Goal: Use online tool/utility: Use online tool/utility

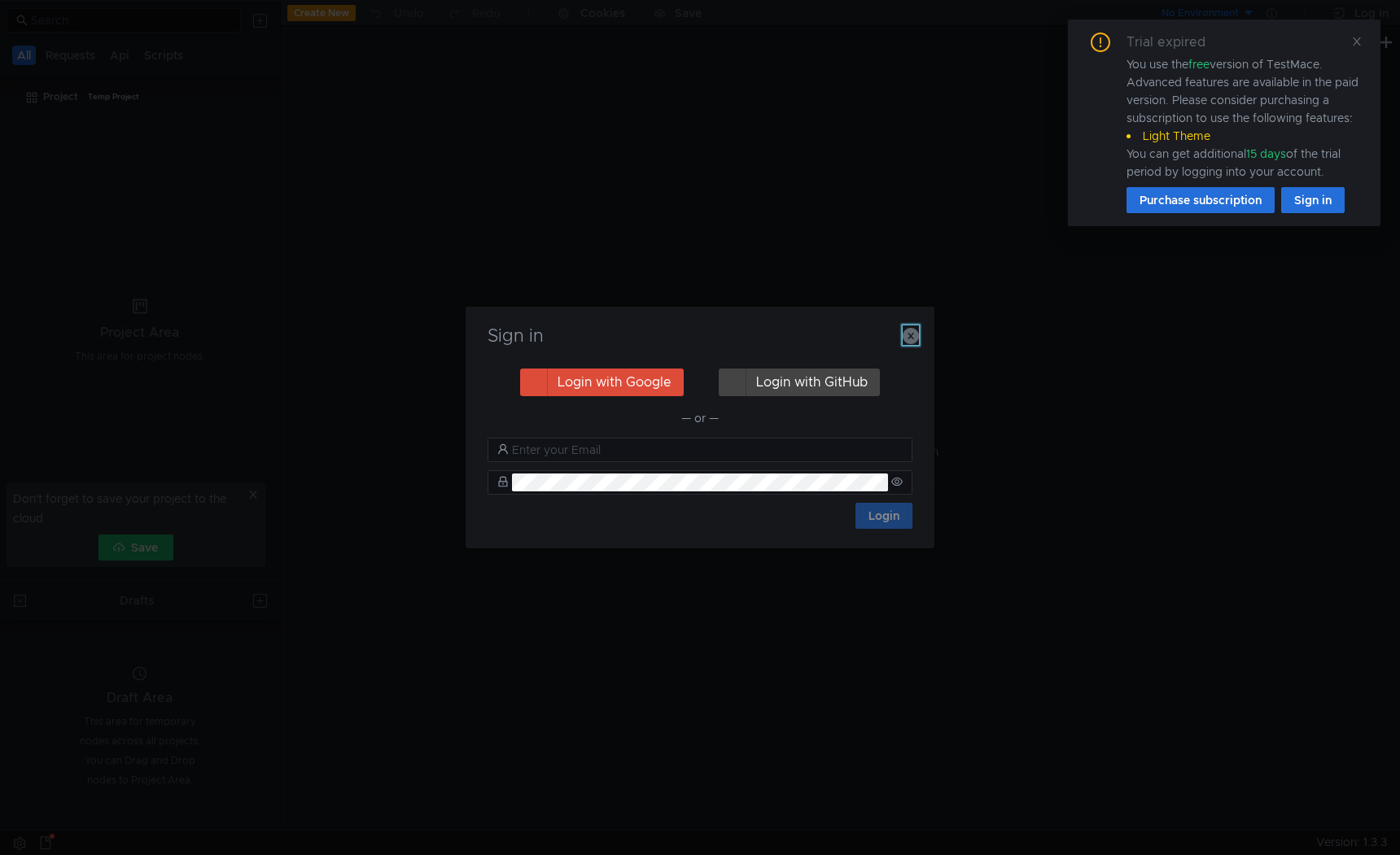
click at [908, 344] on button "button" at bounding box center [911, 335] width 16 height 19
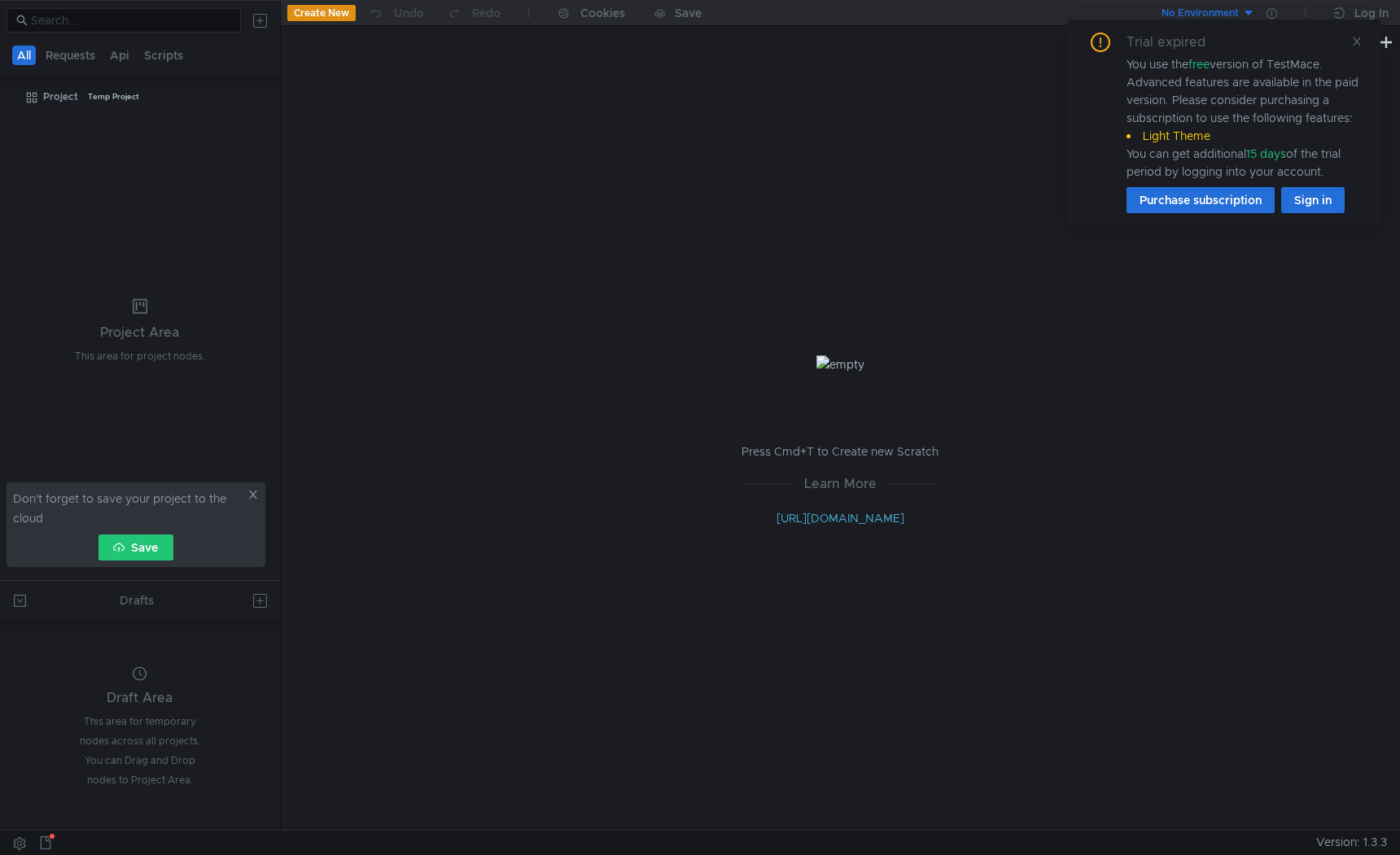
click at [1395, 51] on div at bounding box center [1388, 41] width 24 height 31
click at [1359, 40] on icon at bounding box center [1356, 41] width 11 height 11
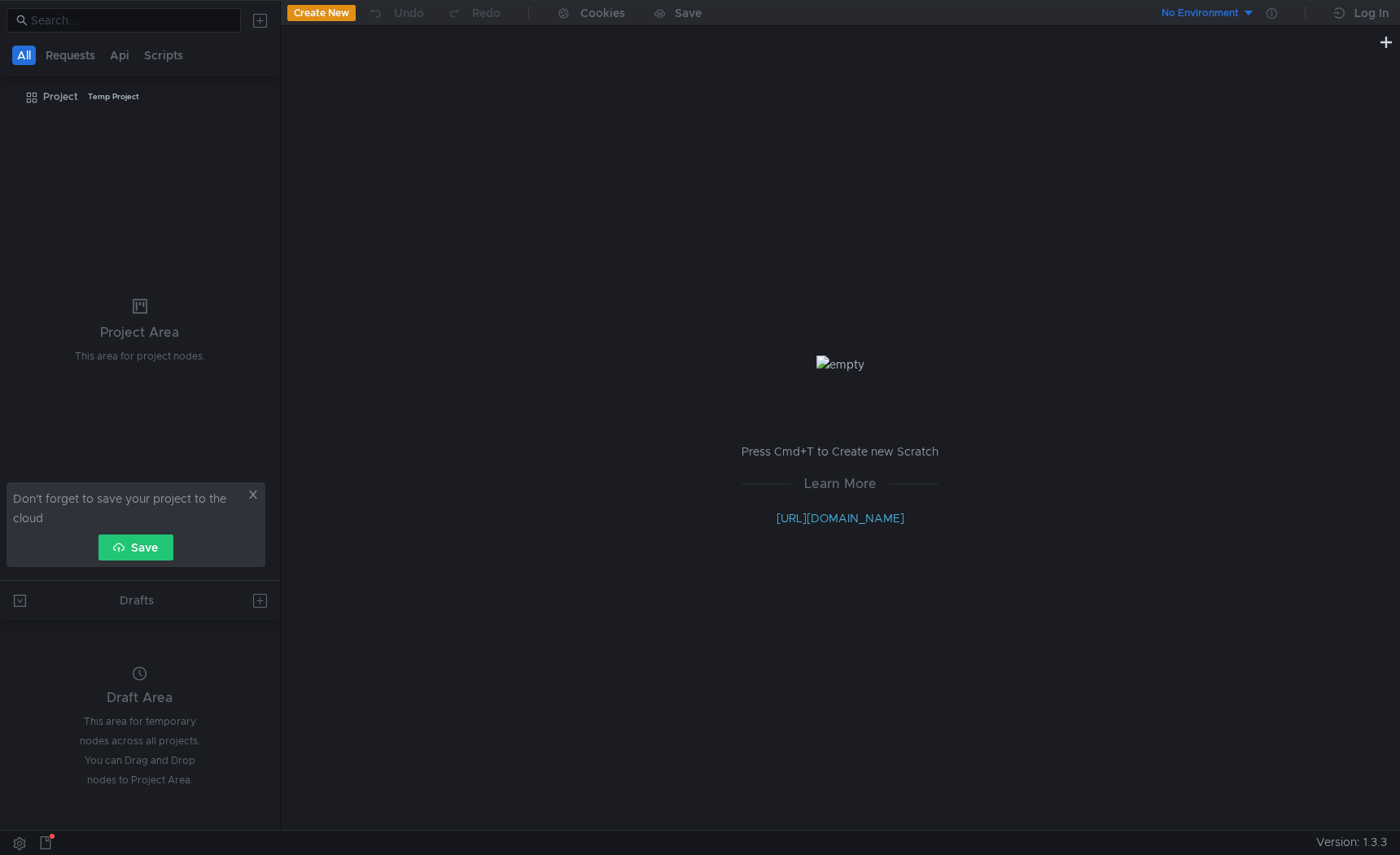
click at [328, 5] on button "Create New" at bounding box center [321, 13] width 69 height 16
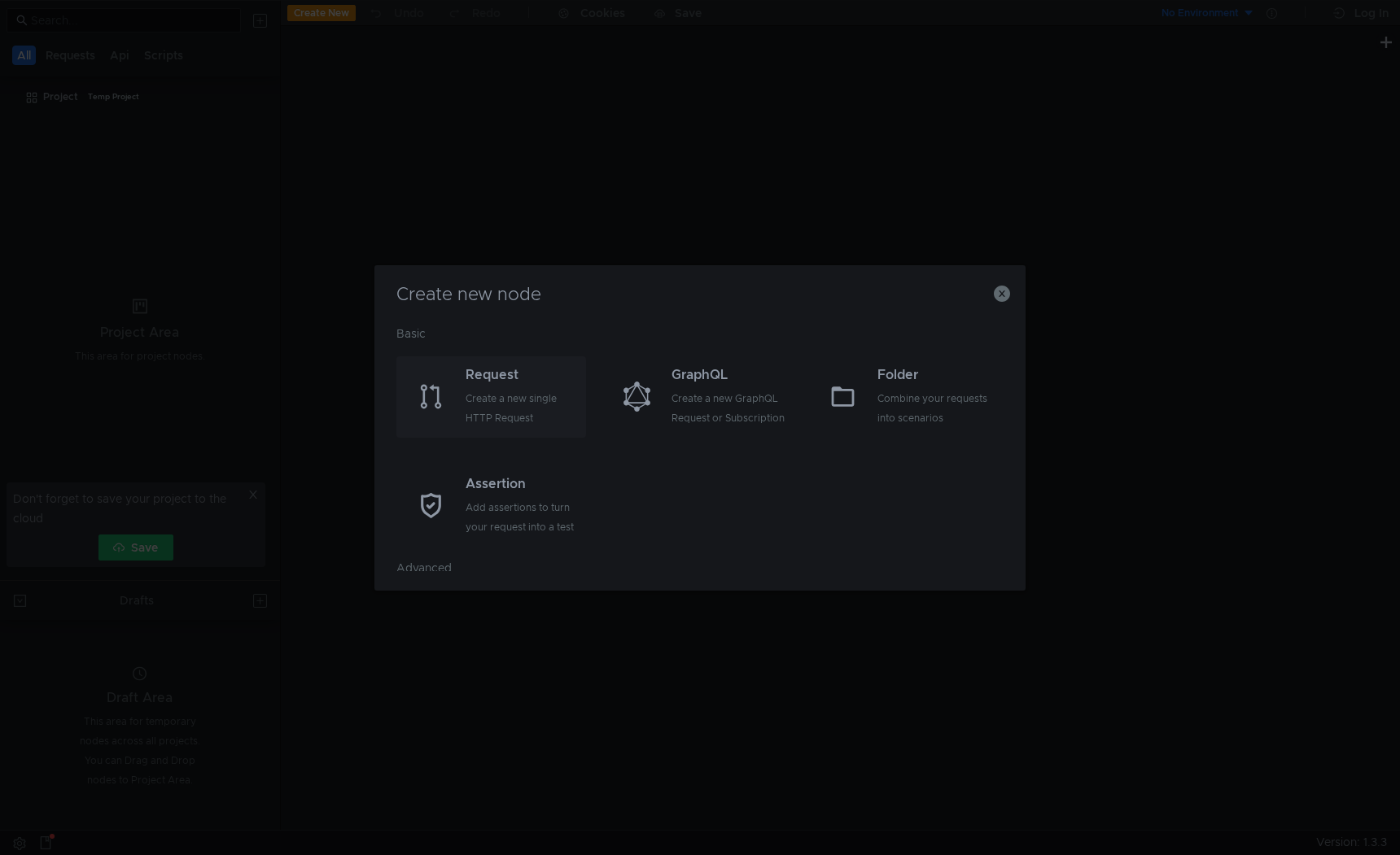
click at [492, 407] on div "Create a new single HTTP Request" at bounding box center [523, 408] width 116 height 39
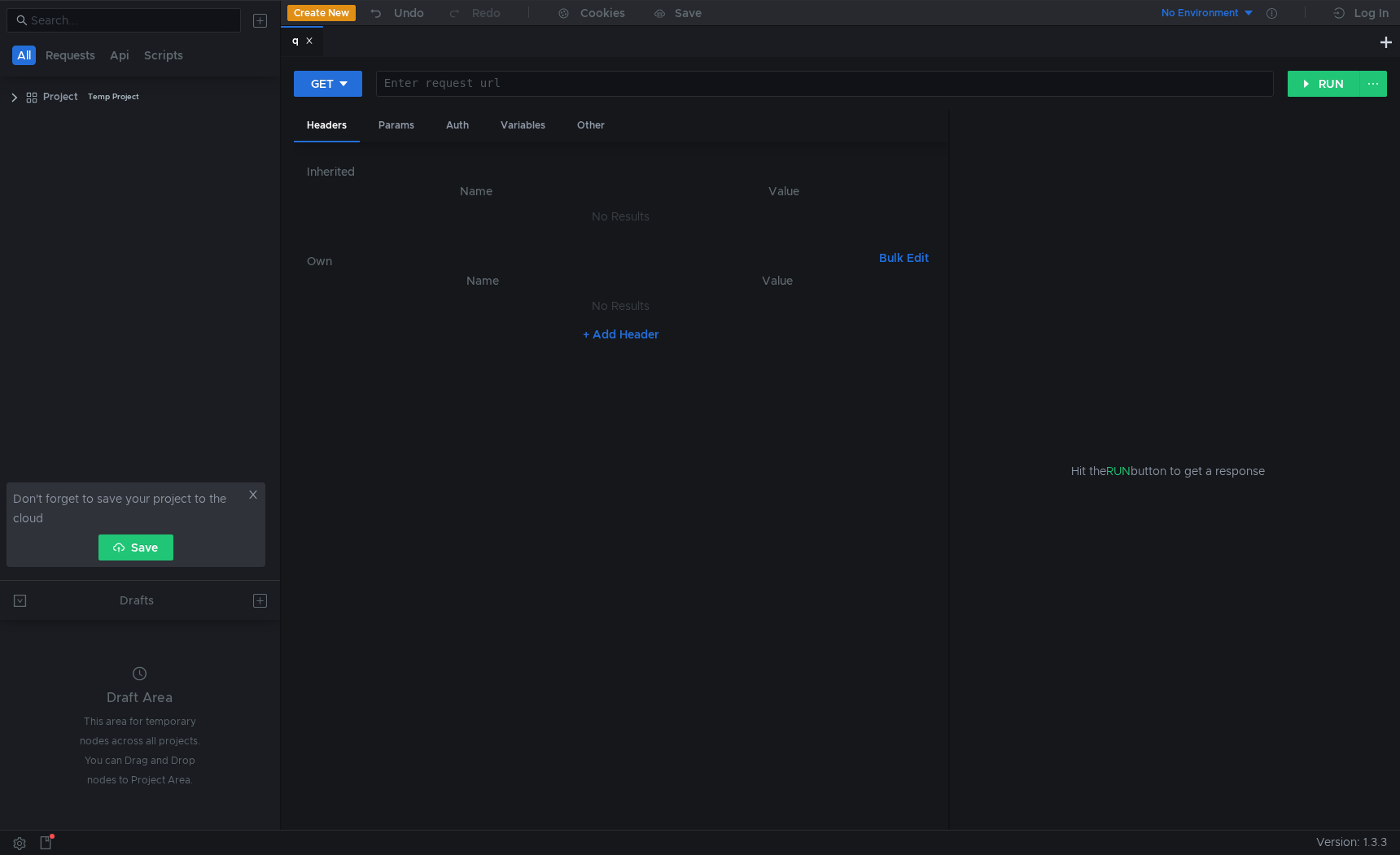
click at [518, 84] on div at bounding box center [825, 97] width 896 height 39
paste textarea "[URL][DOMAIN_NAME]"
drag, startPoint x: 621, startPoint y: 81, endPoint x: 0, endPoint y: 106, distance: 621.5
click at [0, 106] on as-split "All Requests Api Scripts Project Temp Project Don't forget to save your project…" at bounding box center [700, 415] width 1400 height 830
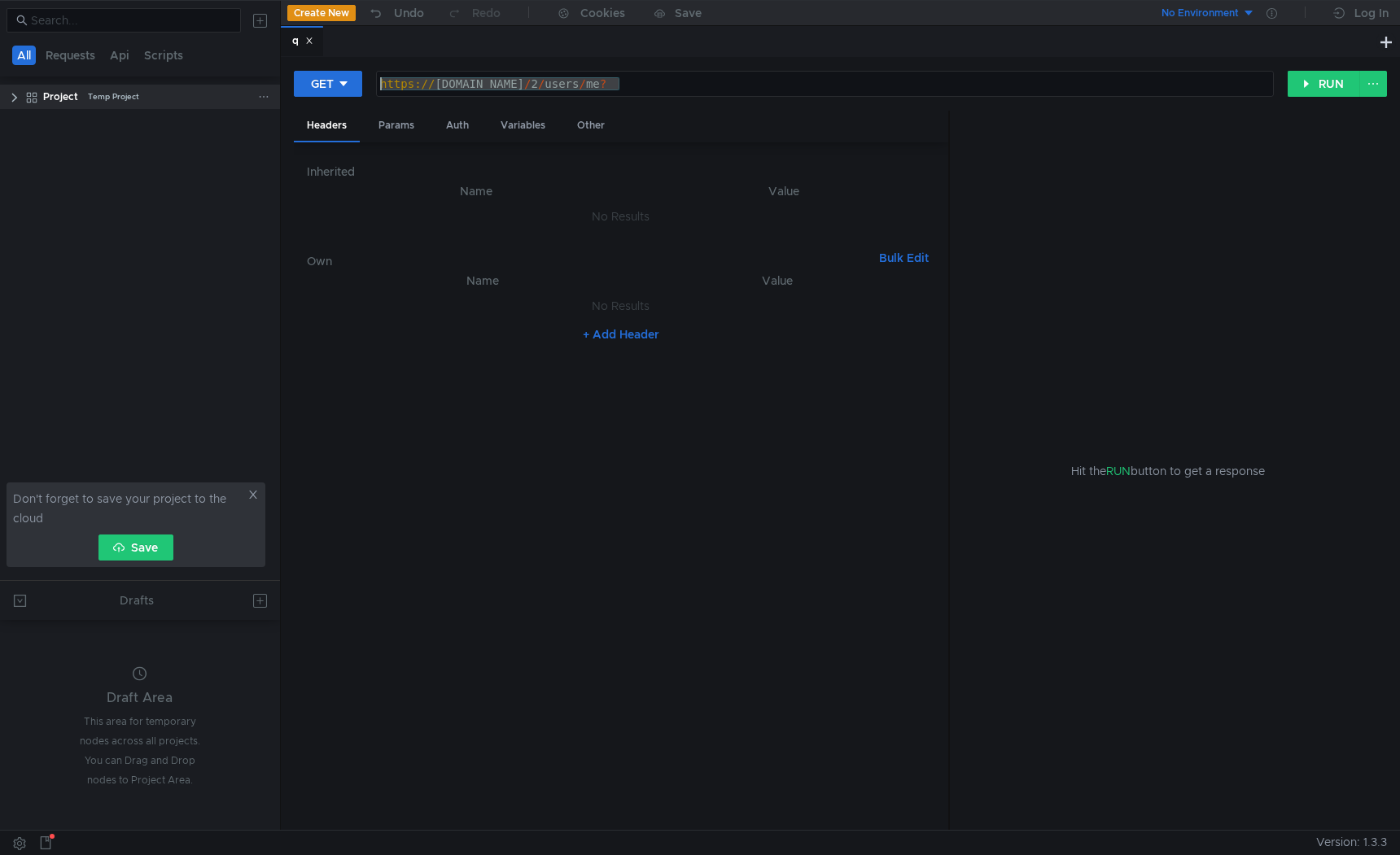
paste textarea
type textarea "[URL][DOMAIN_NAME]"
paste textarea "[URL][DOMAIN_NAME]?"
type textarea "[URL][DOMAIN_NAME]?"
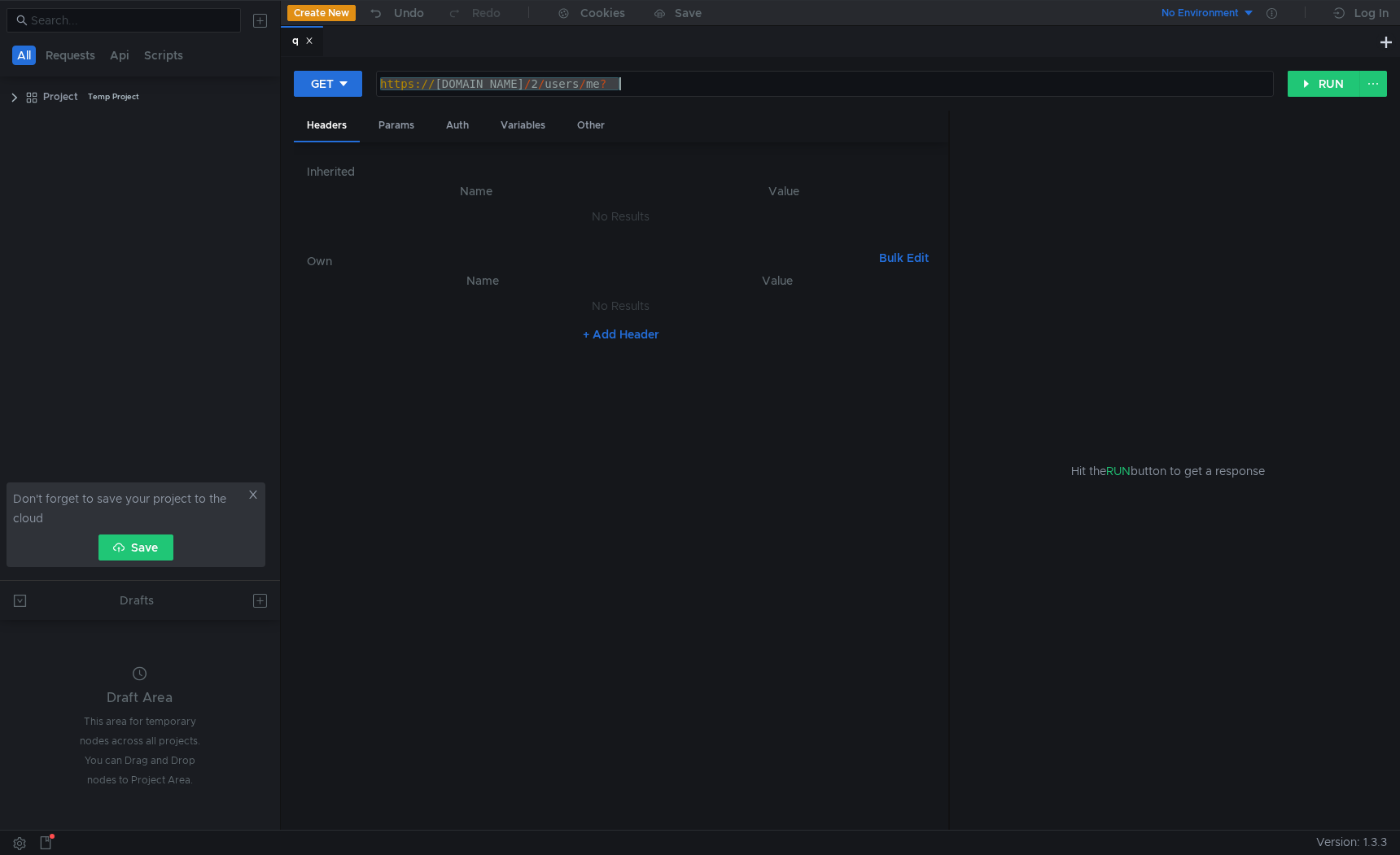
paste textarea "[URL][DOMAIN_NAME]"
type textarea "[URL][DOMAIN_NAME]."
